Goal: Navigation & Orientation: Find specific page/section

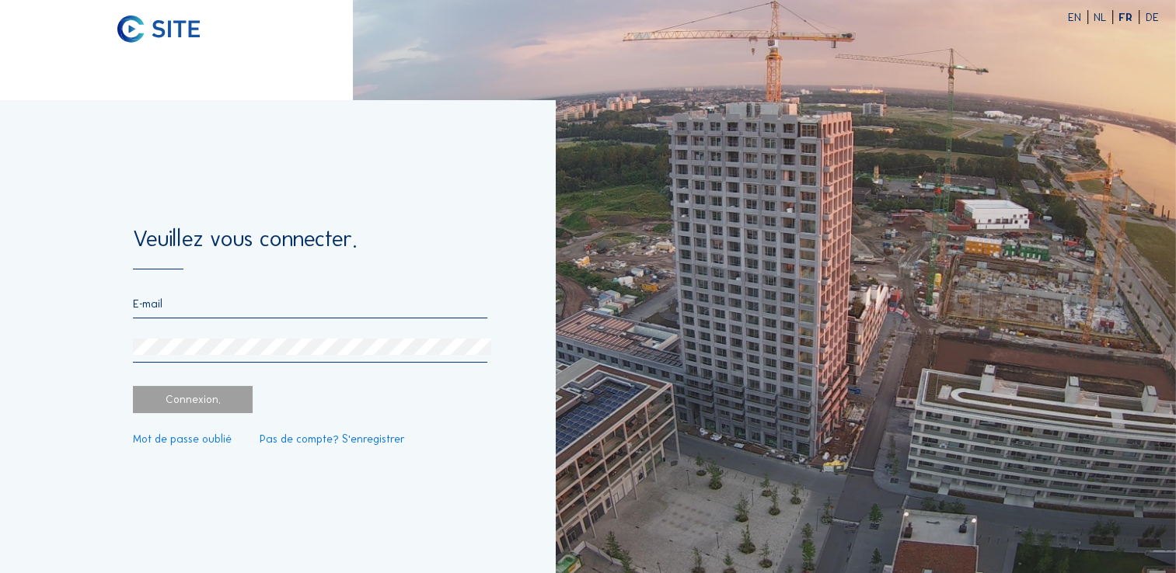
type input "[PERSON_NAME][EMAIL_ADDRESS][PERSON_NAME][DOMAIN_NAME]"
click at [170, 403] on div "Connexion." at bounding box center [193, 399] width 120 height 27
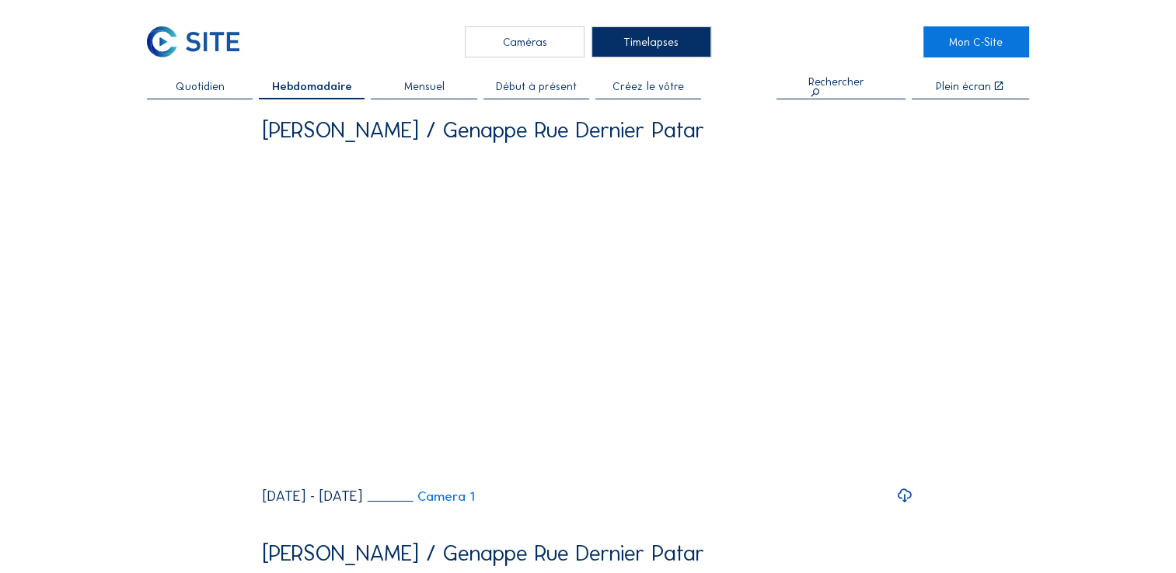
click at [439, 92] on span "Mensuel" at bounding box center [424, 86] width 40 height 11
click at [515, 48] on div "Caméras" at bounding box center [525, 41] width 120 height 31
